Goal: Task Accomplishment & Management: Complete application form

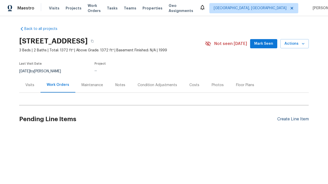
click at [292, 119] on div "Create Line Item" at bounding box center [292, 119] width 31 height 5
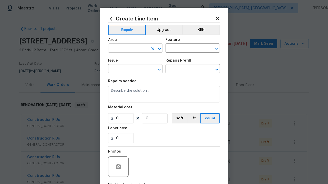
click at [128, 49] on input "text" at bounding box center [128, 49] width 40 height 8
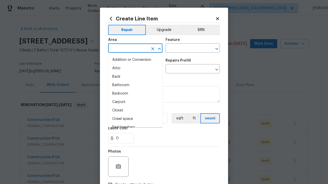
type input "Bedroom"
click at [135, 94] on li "Bedroom" at bounding box center [135, 94] width 54 height 8
type input "Bedroom"
click at [185, 49] on input "text" at bounding box center [185, 49] width 40 height 8
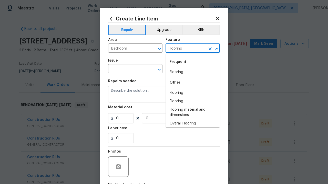
click at [192, 72] on li "Flooring" at bounding box center [192, 72] width 54 height 8
type input "Flooring"
click at [128, 69] on input "text" at bounding box center [128, 70] width 40 height 8
type input "Wallpaper"
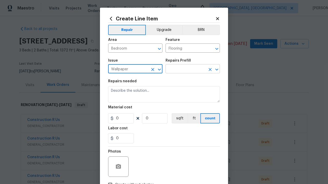
type input "Wallpaper"
click at [185, 69] on input "text" at bounding box center [185, 70] width 40 height 8
type input "Remove"
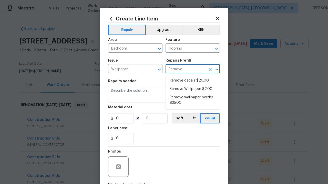
click at [192, 81] on li "Remove decals $20.00" at bounding box center [192, 81] width 54 height 8
type input "Walls and Ceiling"
type input "Remove decals $20.00"
type textarea "Remove decals from door/wall/ceiling"
type input "20"
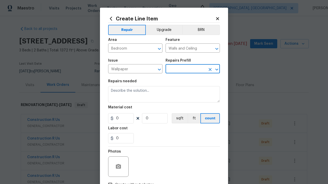
type input "1"
type input "Remove decals $20.00"
type input "2"
click at [179, 118] on button "sqft" at bounding box center [179, 118] width 16 height 10
click at [110, 180] on input "Create without photos" at bounding box center [110, 185] width 10 height 10
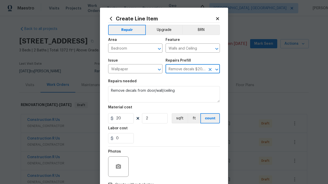
checkbox input "true"
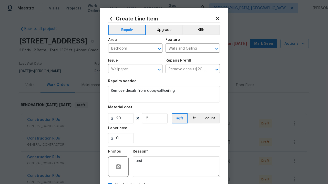
scroll to position [6, 0]
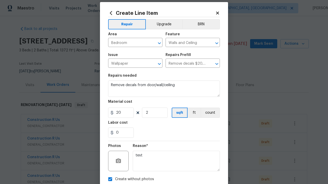
type textarea "test"
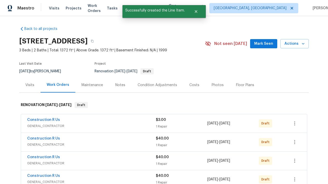
checkbox input "true"
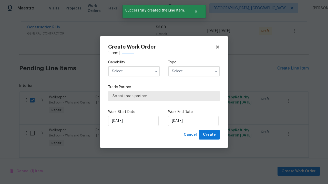
click at [134, 71] on input "text" at bounding box center [134, 71] width 52 height 10
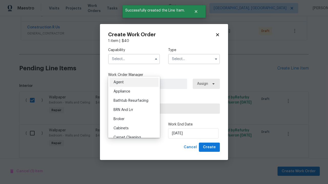
type input "General Contractor"
click at [194, 59] on input "text" at bounding box center [194, 59] width 52 height 10
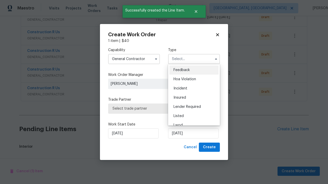
click at [182, 151] on span "Renovation" at bounding box center [182, 153] width 19 height 4
type input "Renovation"
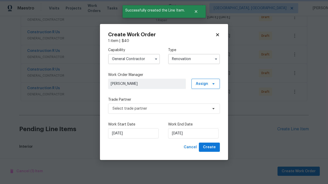
click at [160, 108] on span "Select trade partner" at bounding box center [159, 108] width 95 height 5
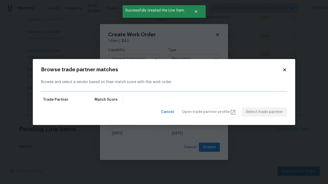
scroll to position [616, 0]
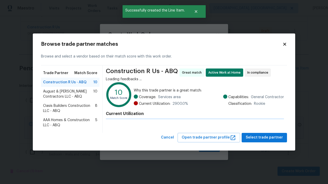
click at [265, 138] on span "Select trade partner" at bounding box center [263, 138] width 37 height 6
click at [210, 147] on span "Create" at bounding box center [209, 147] width 13 height 6
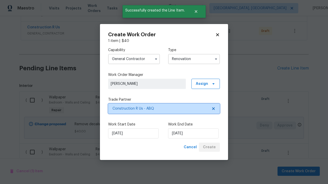
scroll to position [0, 0]
